Goal: Task Accomplishment & Management: Complete application form

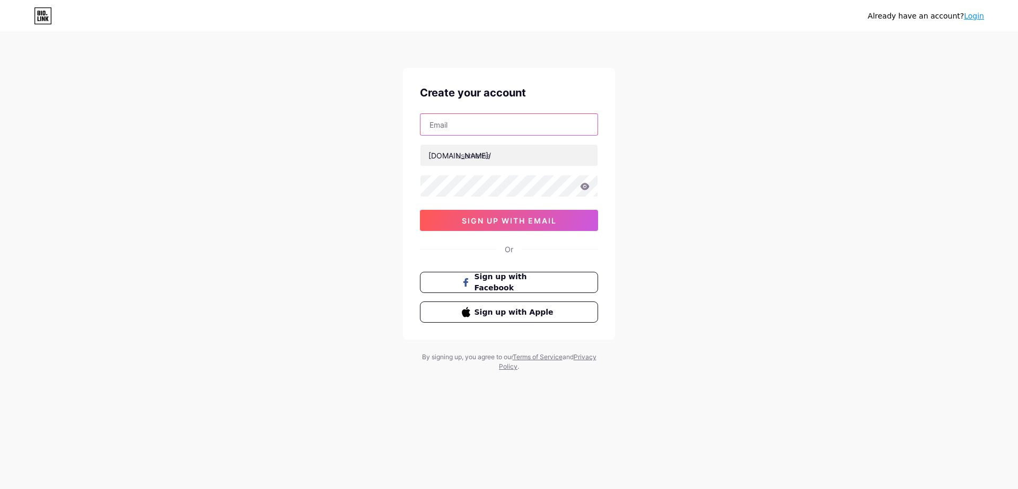
click at [428, 133] on input "text" at bounding box center [509, 124] width 177 height 21
paste input "[EMAIL_ADDRESS][DOMAIN_NAME]"
type input "[EMAIL_ADDRESS][DOMAIN_NAME]"
paste input "pcrepairservices"
type input "pcrepairservices"
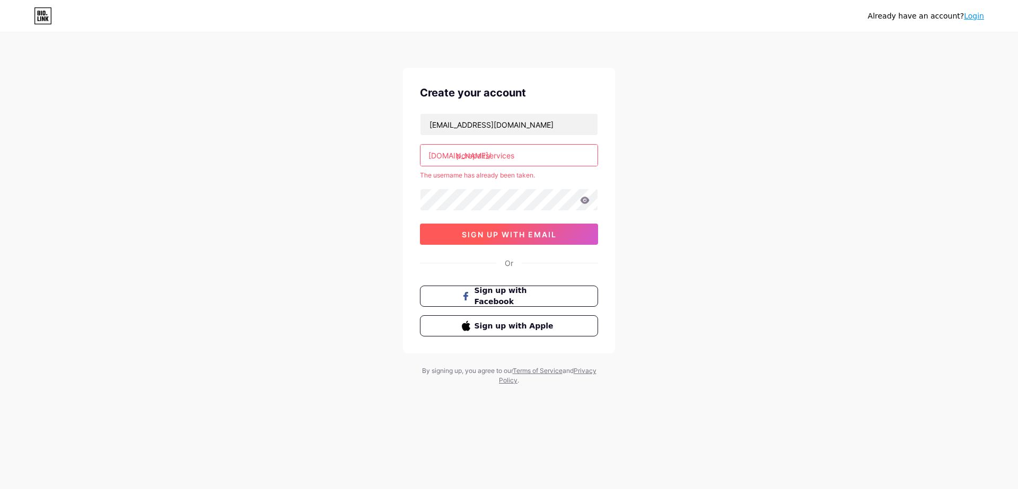
click at [502, 235] on span "sign up with email" at bounding box center [509, 234] width 95 height 9
